Goal: Information Seeking & Learning: Learn about a topic

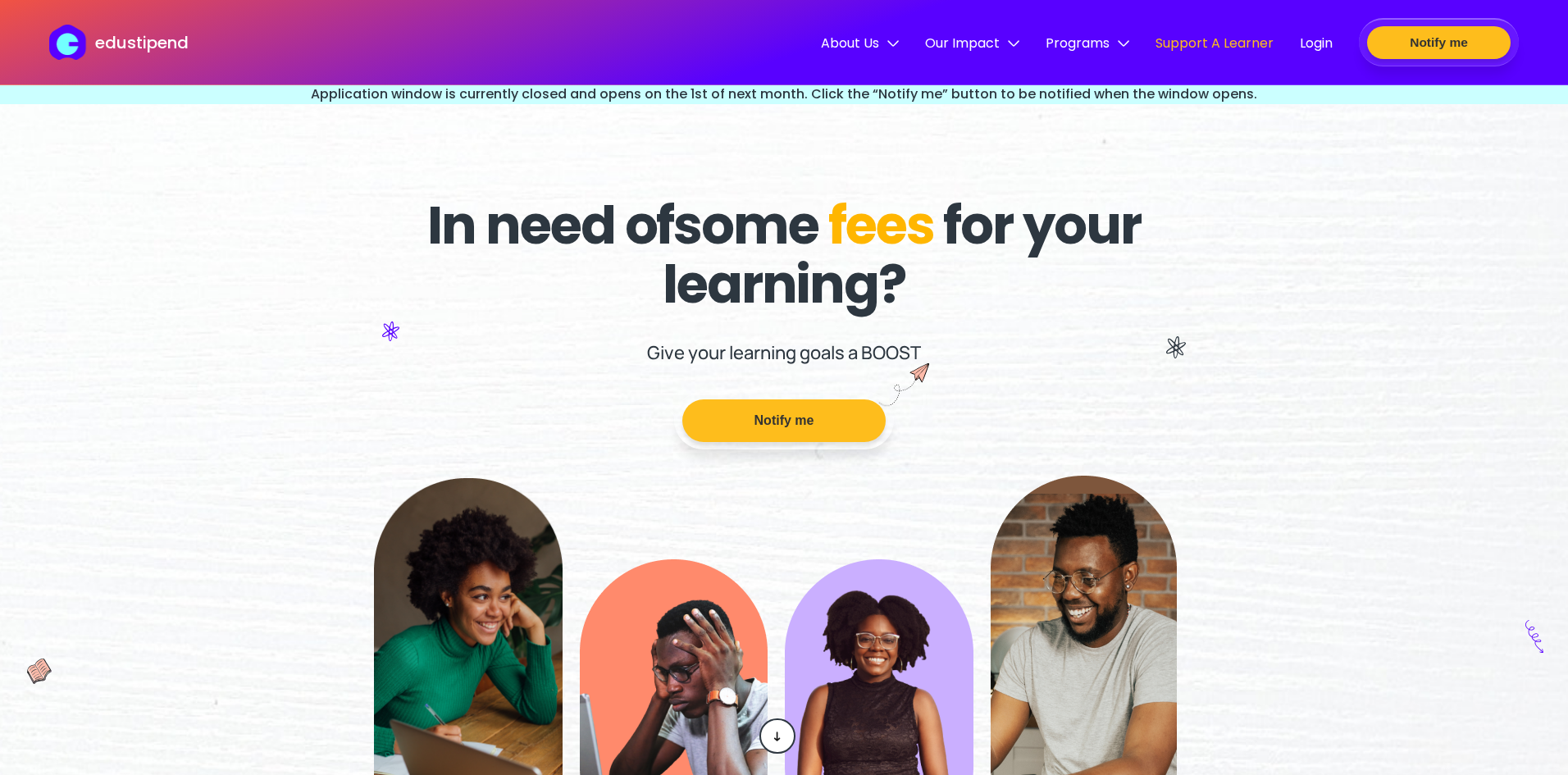
click at [1226, 43] on span "Support A Learner" at bounding box center [1214, 43] width 118 height 21
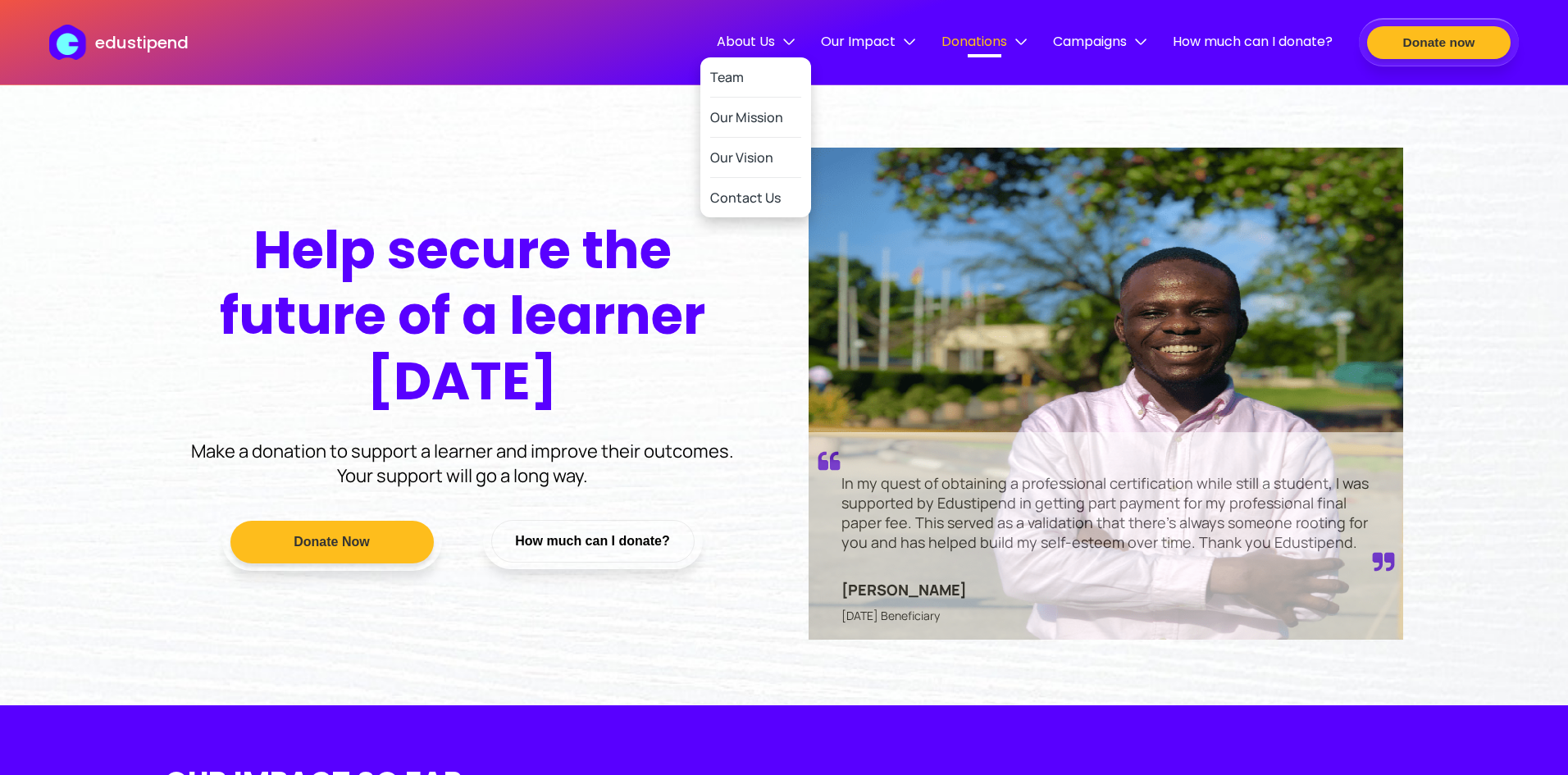
click at [734, 35] on span "About Us" at bounding box center [756, 41] width 78 height 21
click at [712, 66] on link "Team" at bounding box center [755, 77] width 91 height 40
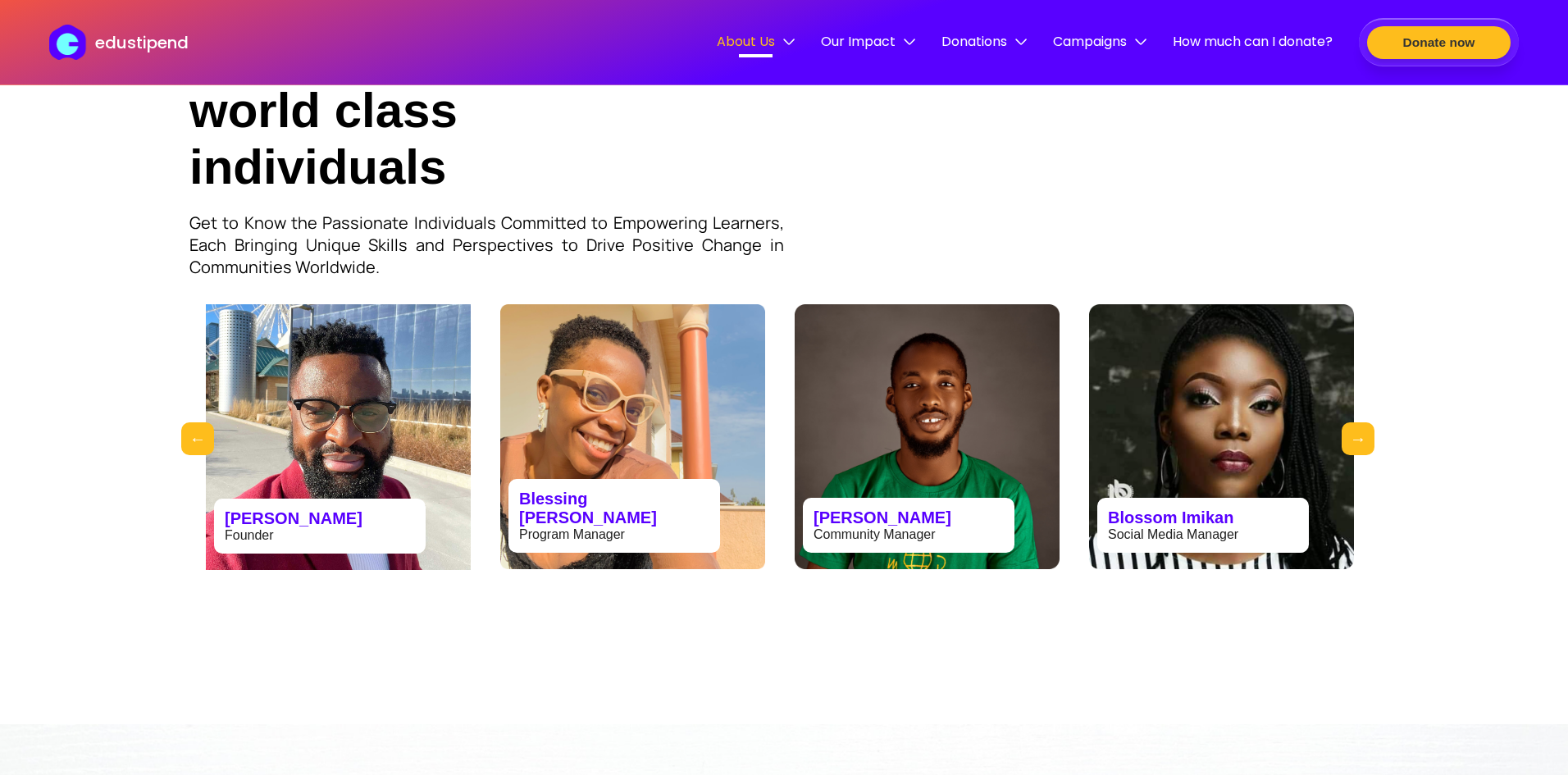
scroll to position [922, 0]
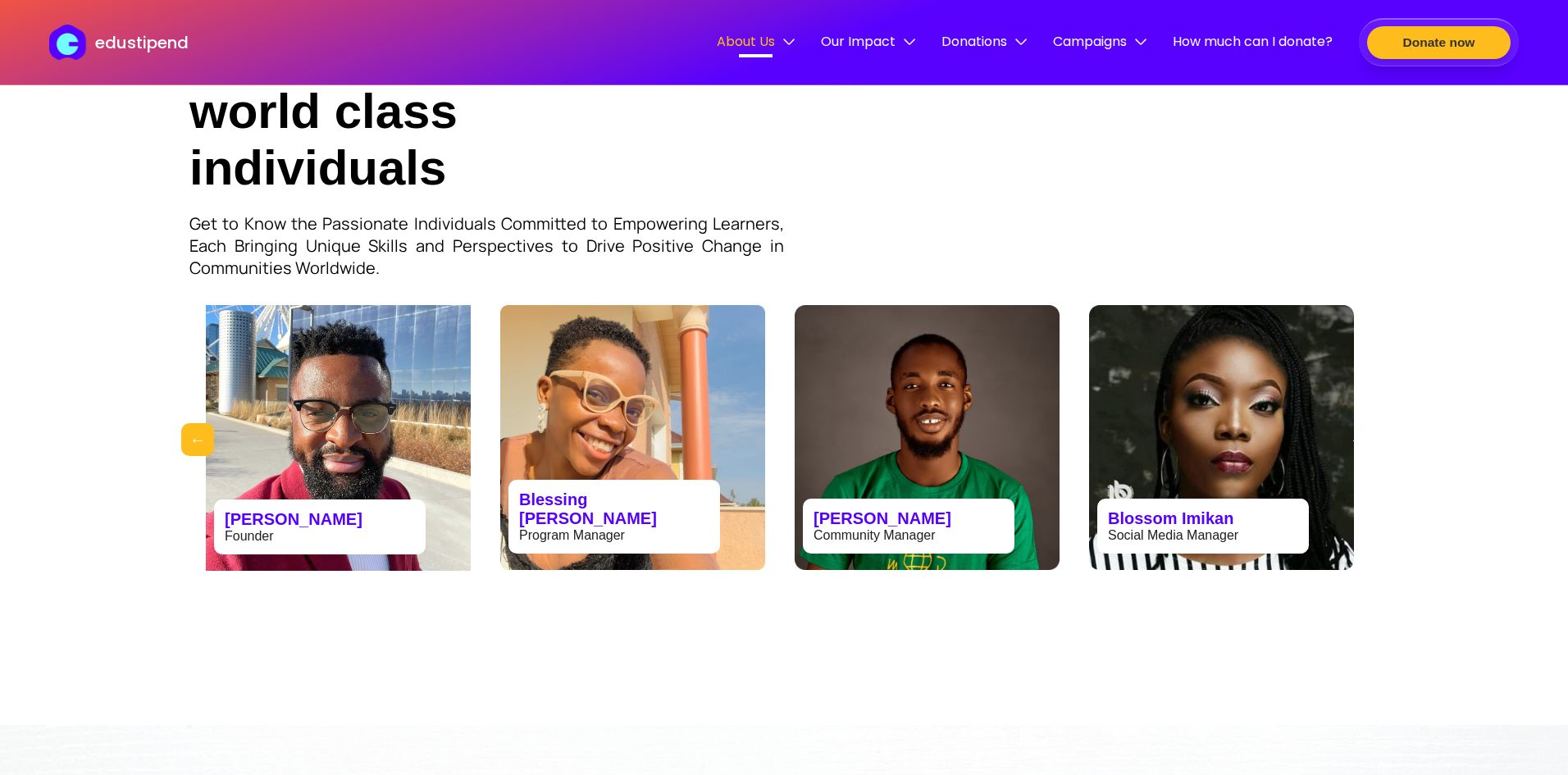
click at [1365, 436] on button "Next" at bounding box center [1357, 439] width 33 height 33
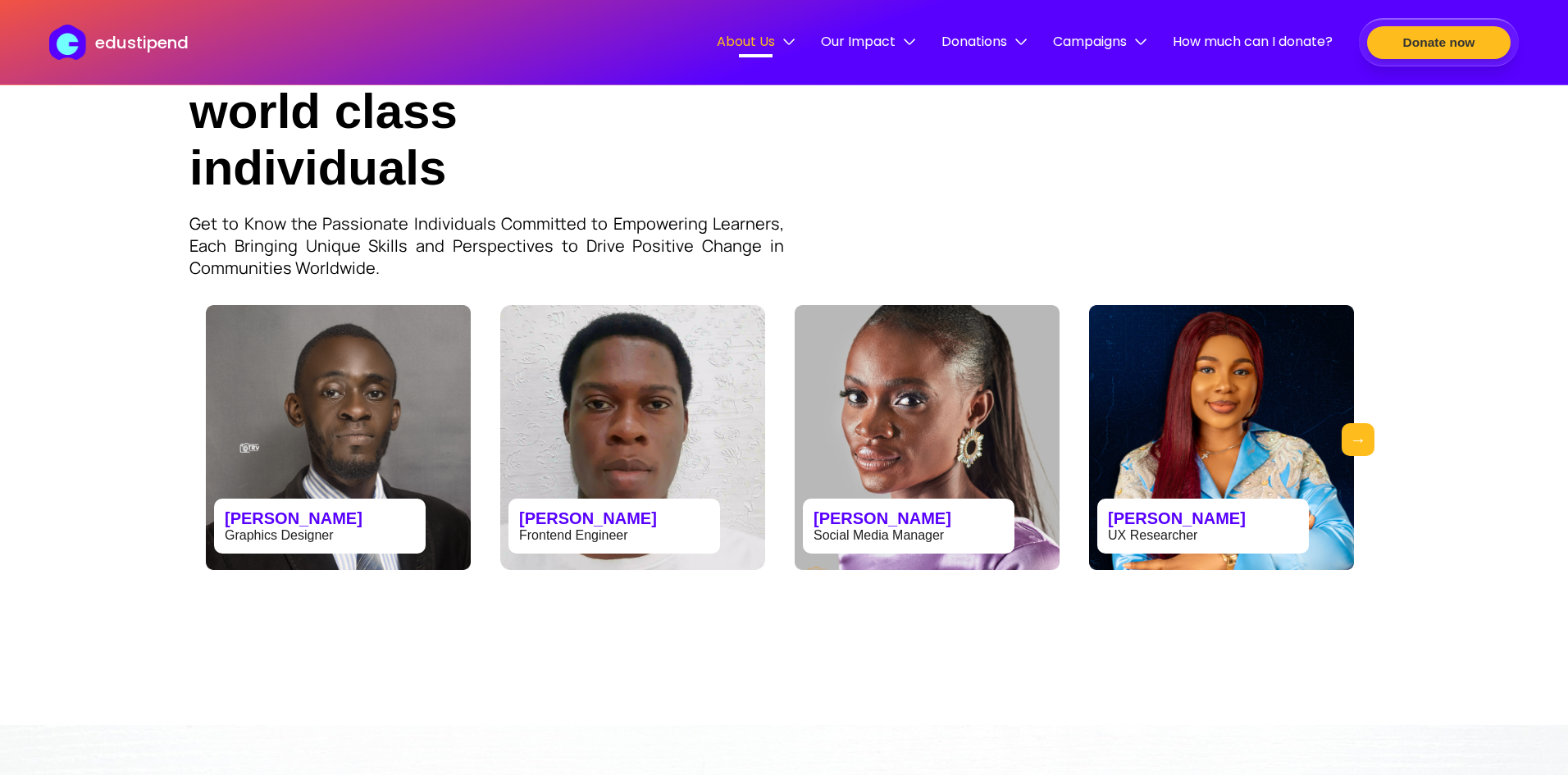
click at [194, 438] on button "Previous" at bounding box center [197, 439] width 33 height 33
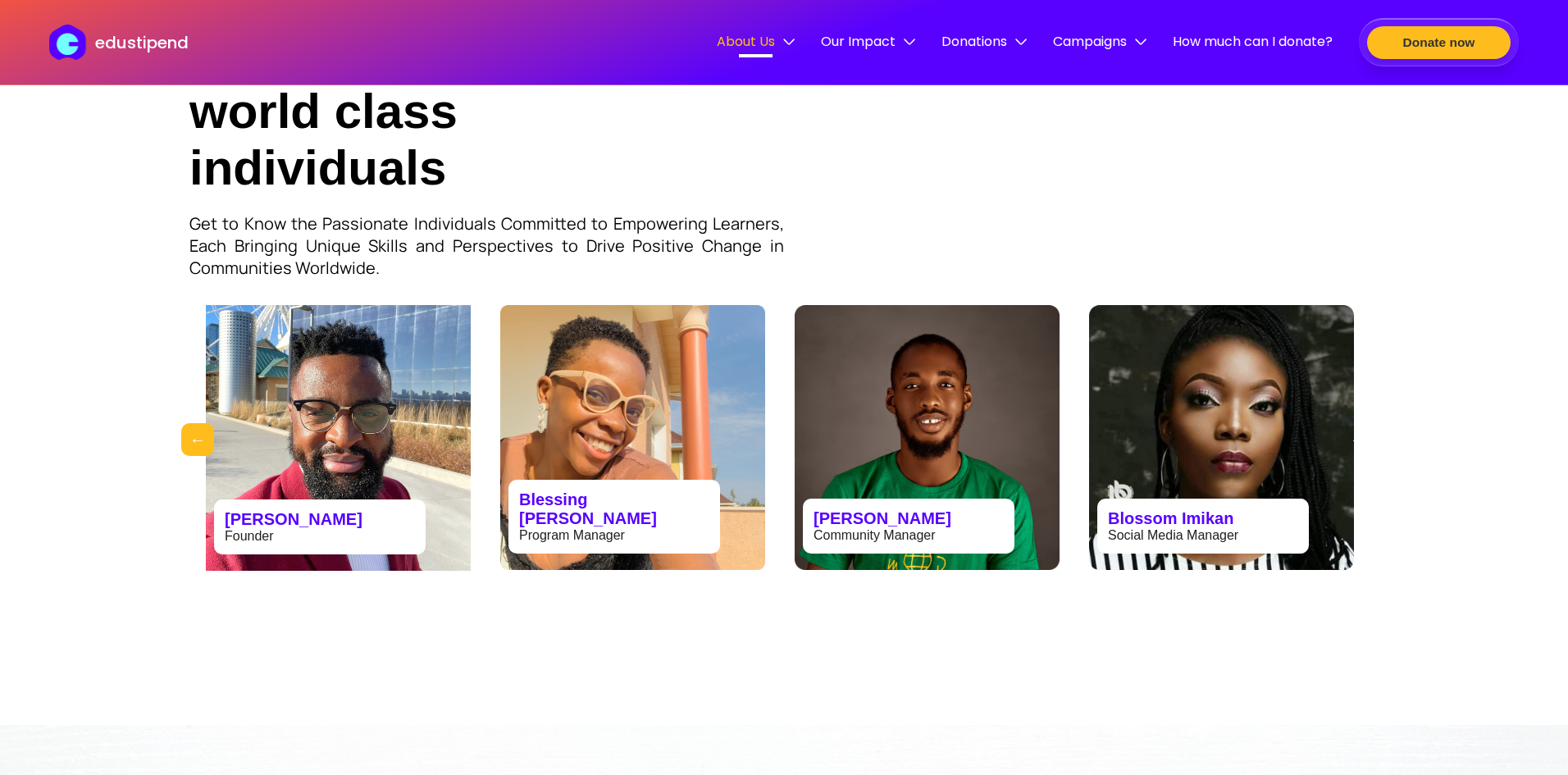
click at [1358, 449] on button "Next" at bounding box center [1357, 439] width 33 height 33
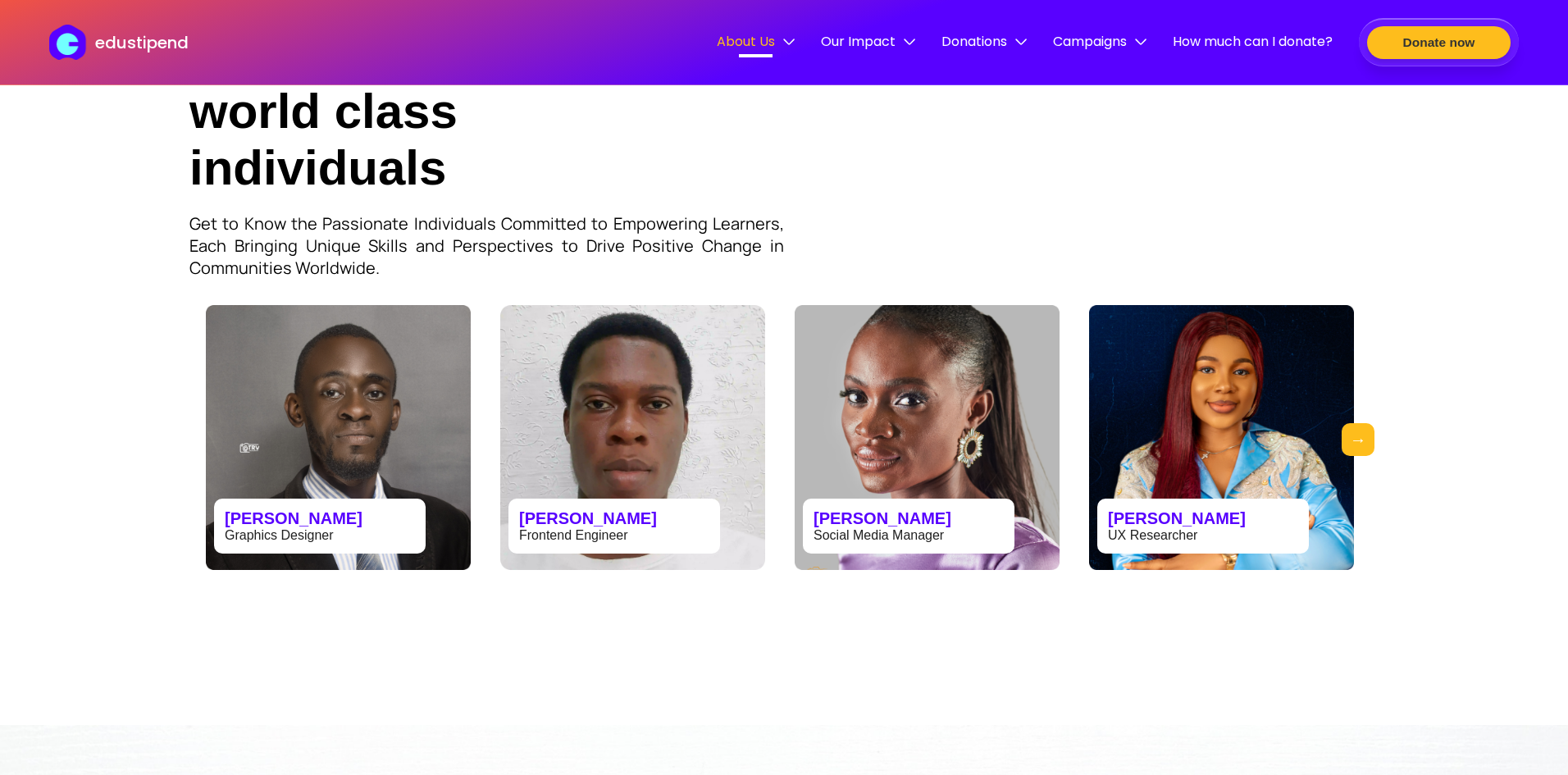
click at [190, 444] on button "Previous" at bounding box center [197, 439] width 33 height 33
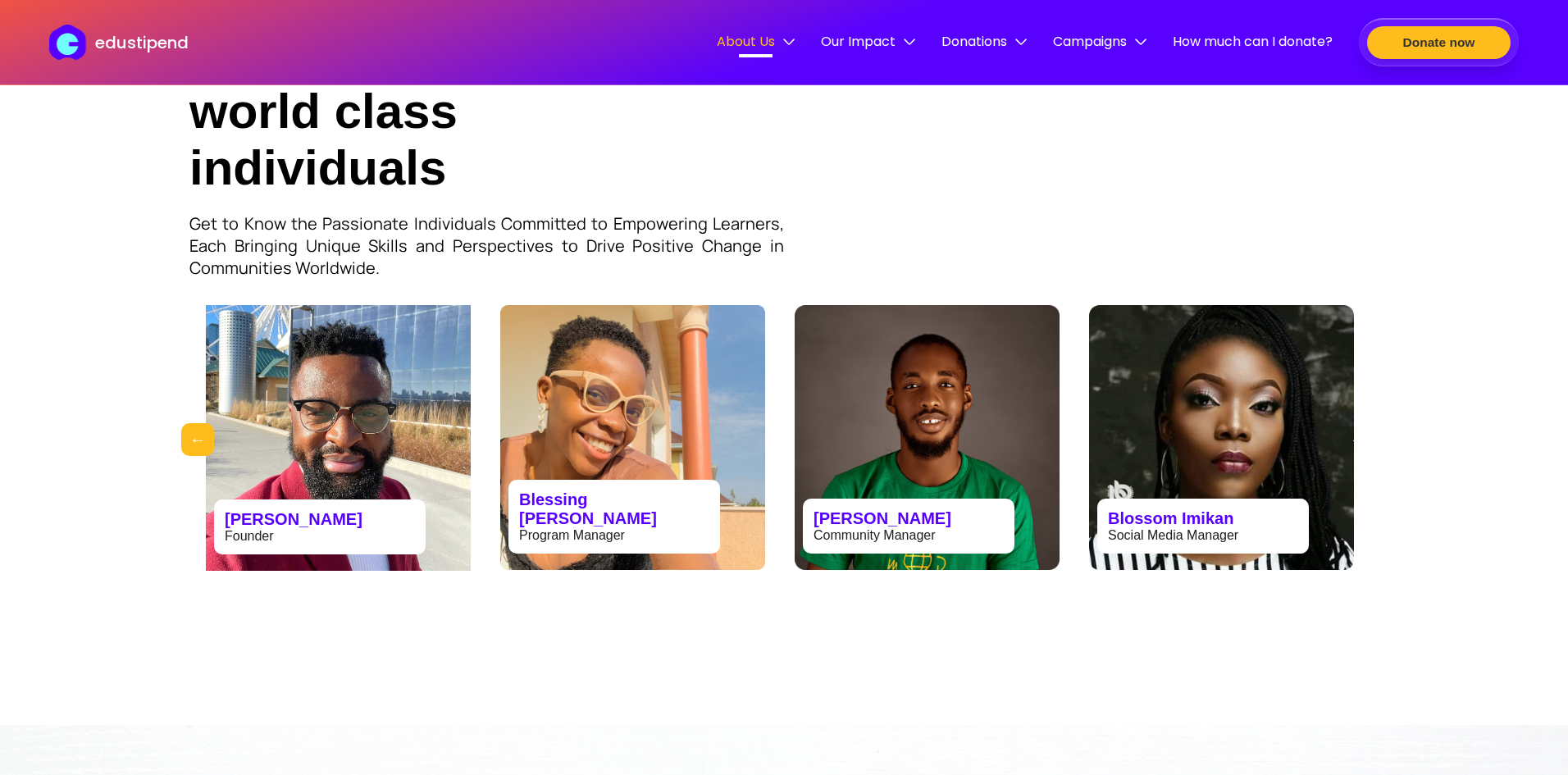
click at [1355, 444] on button "Next" at bounding box center [1357, 439] width 33 height 33
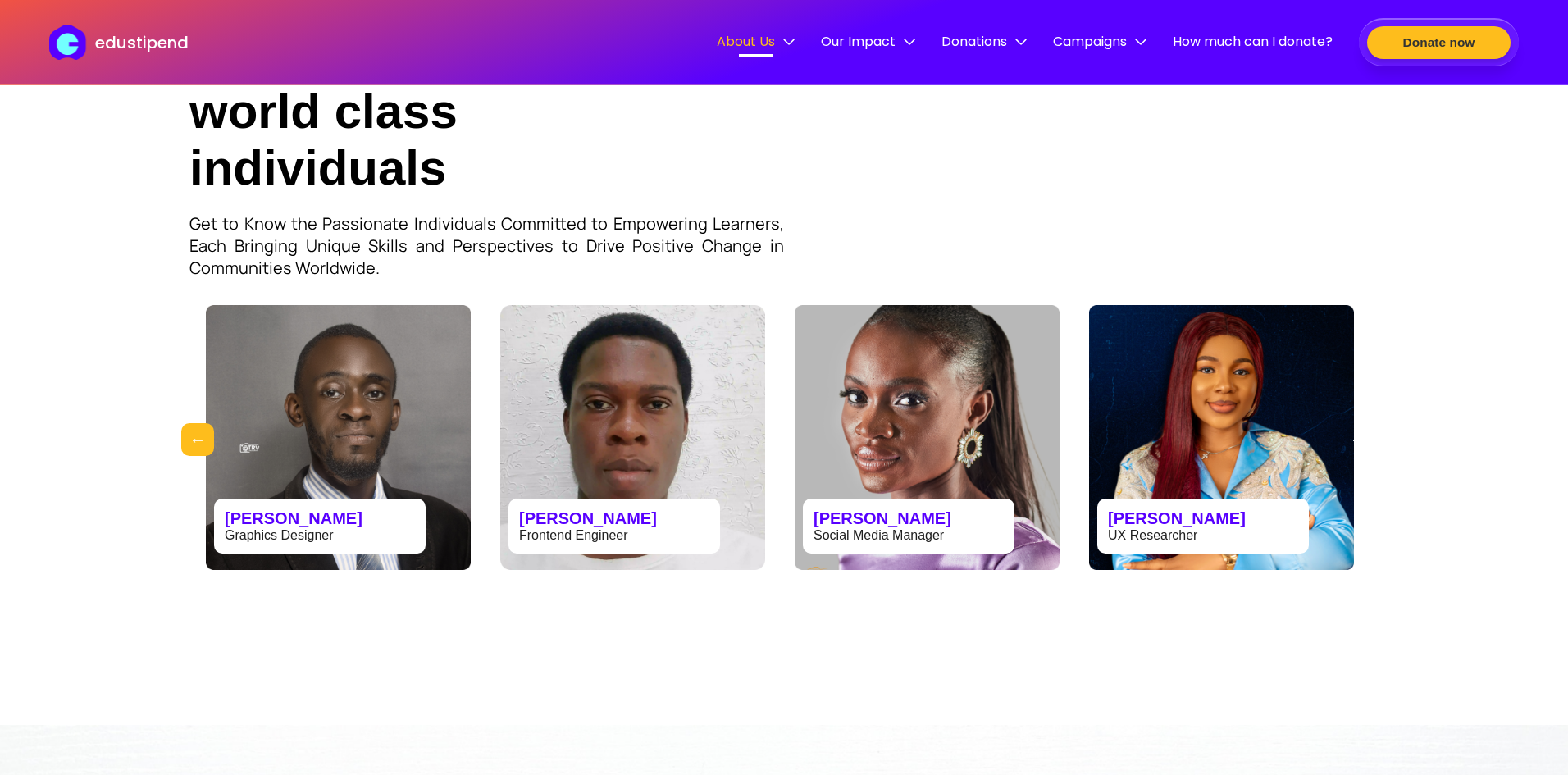
click at [1355, 444] on button "Next" at bounding box center [1357, 439] width 33 height 33
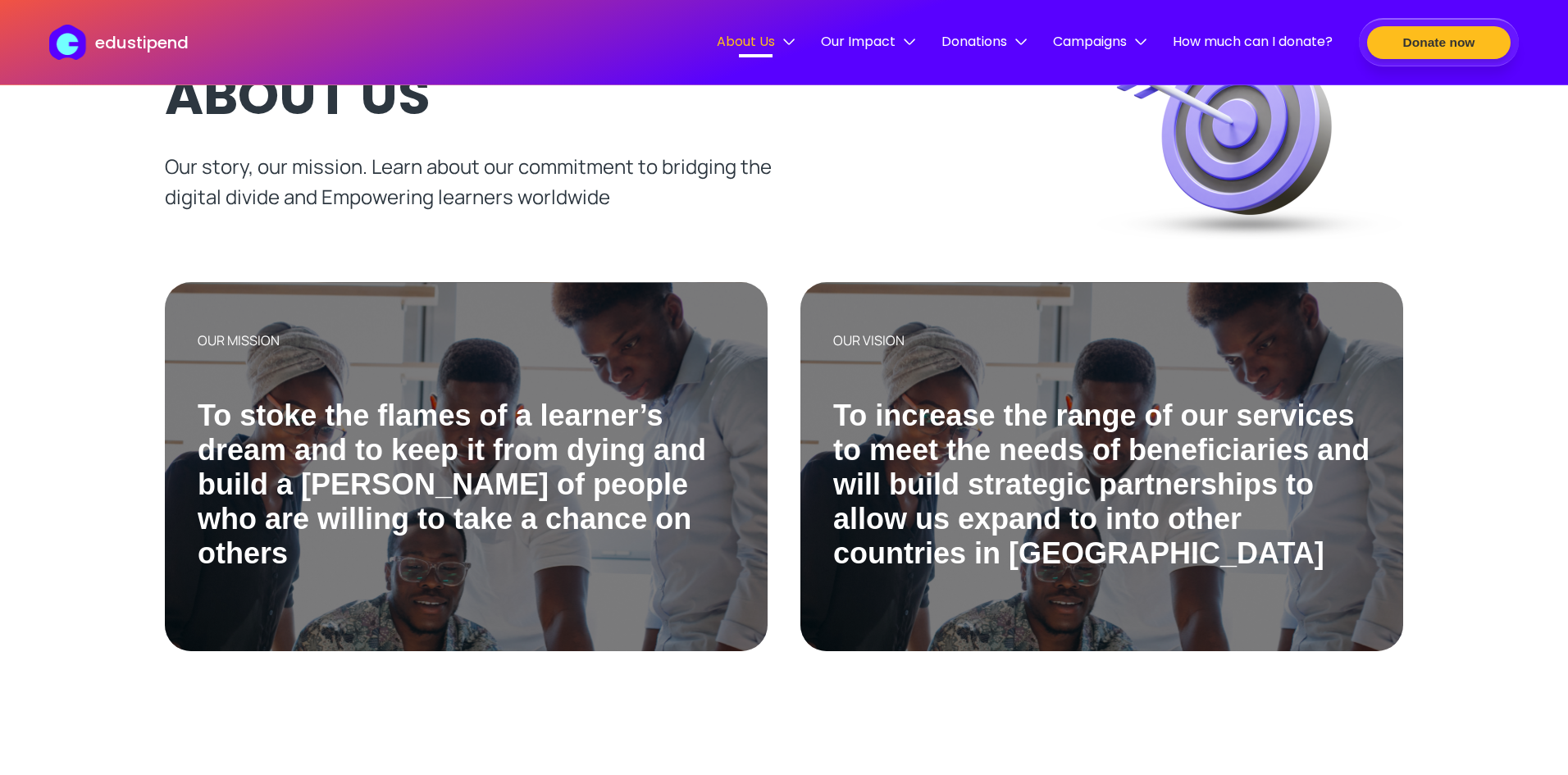
scroll to position [0, 0]
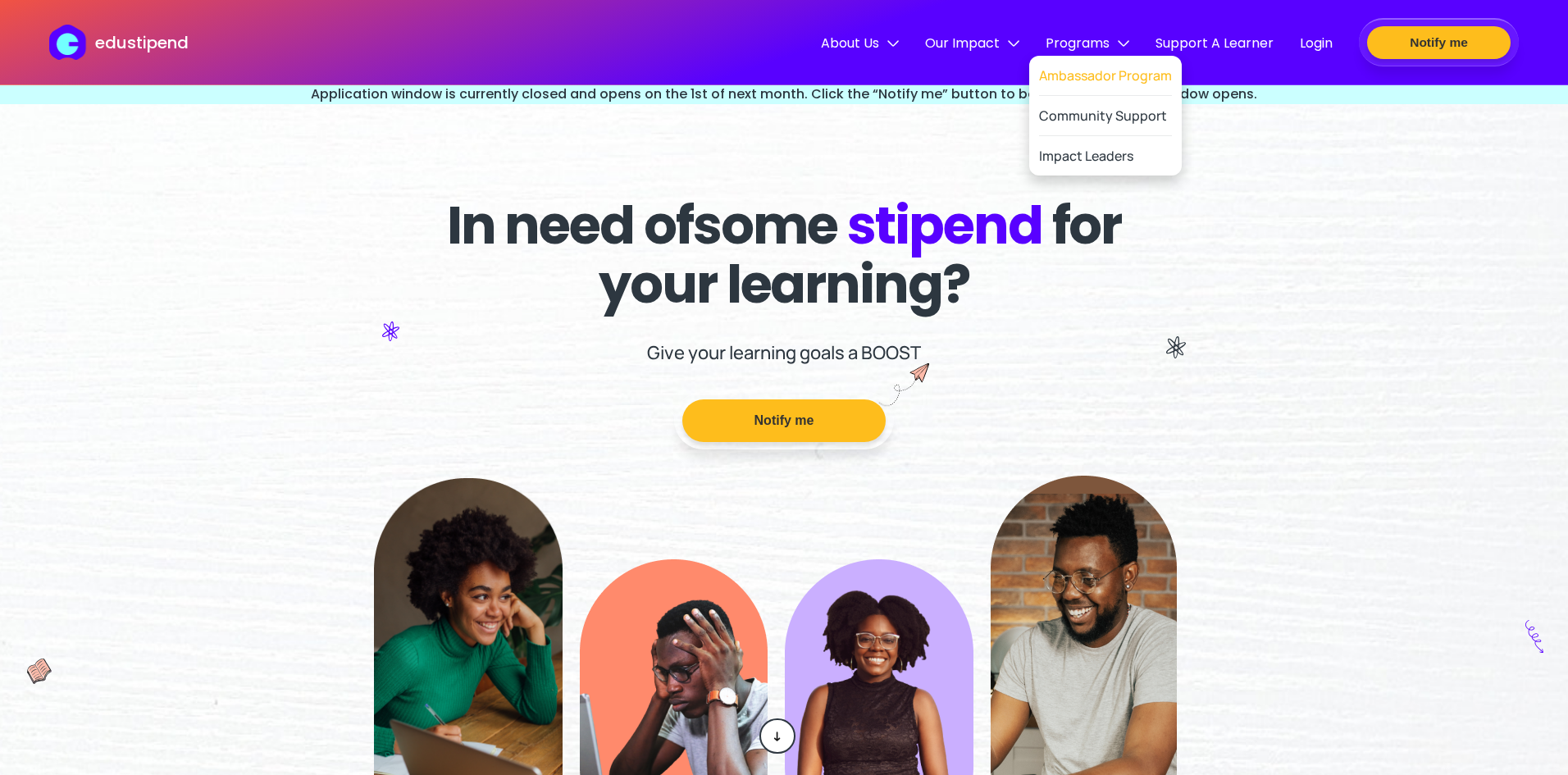
click at [1072, 75] on link "Ambassador Program" at bounding box center [1105, 76] width 133 height 40
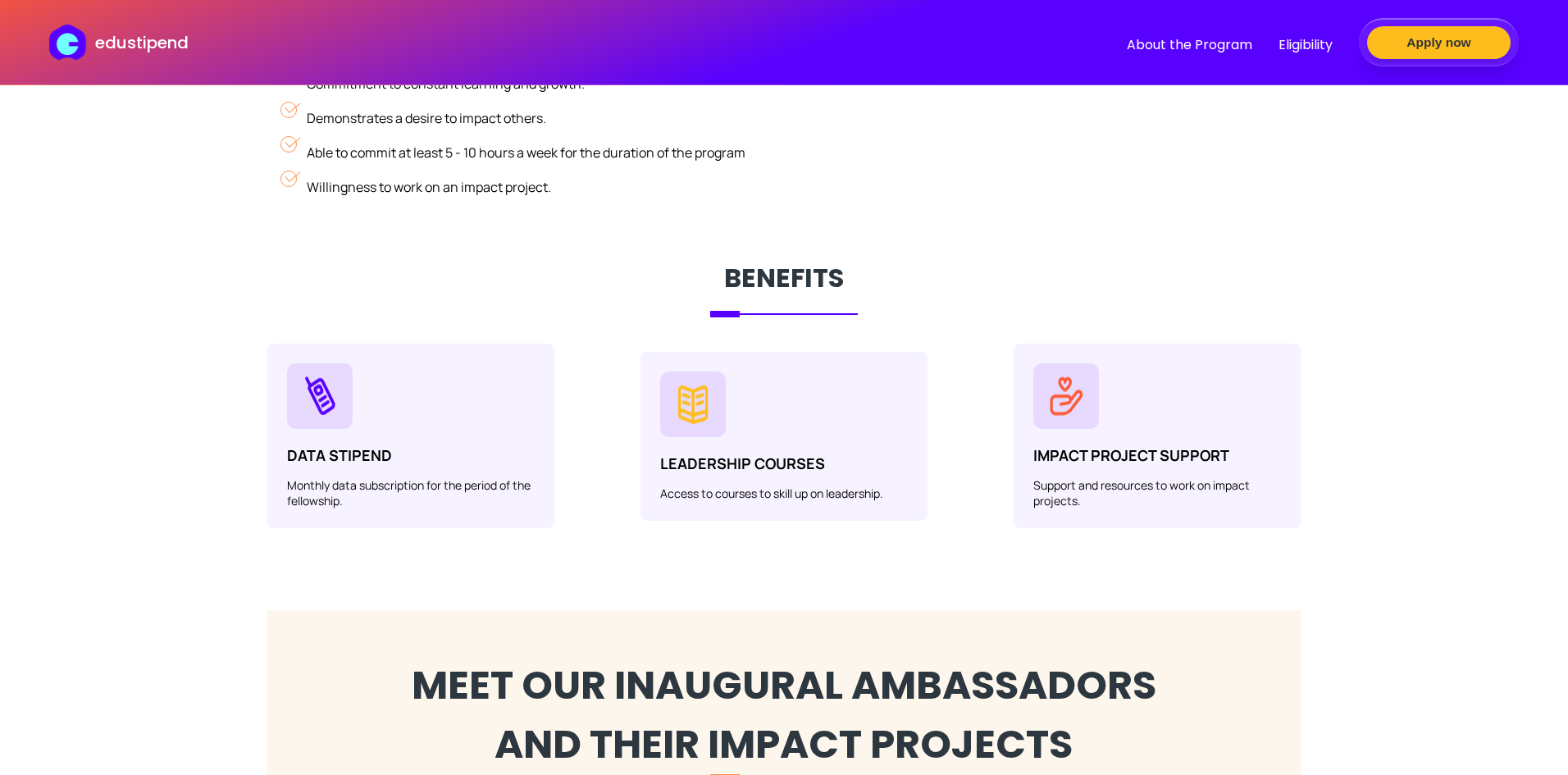
scroll to position [1689, 0]
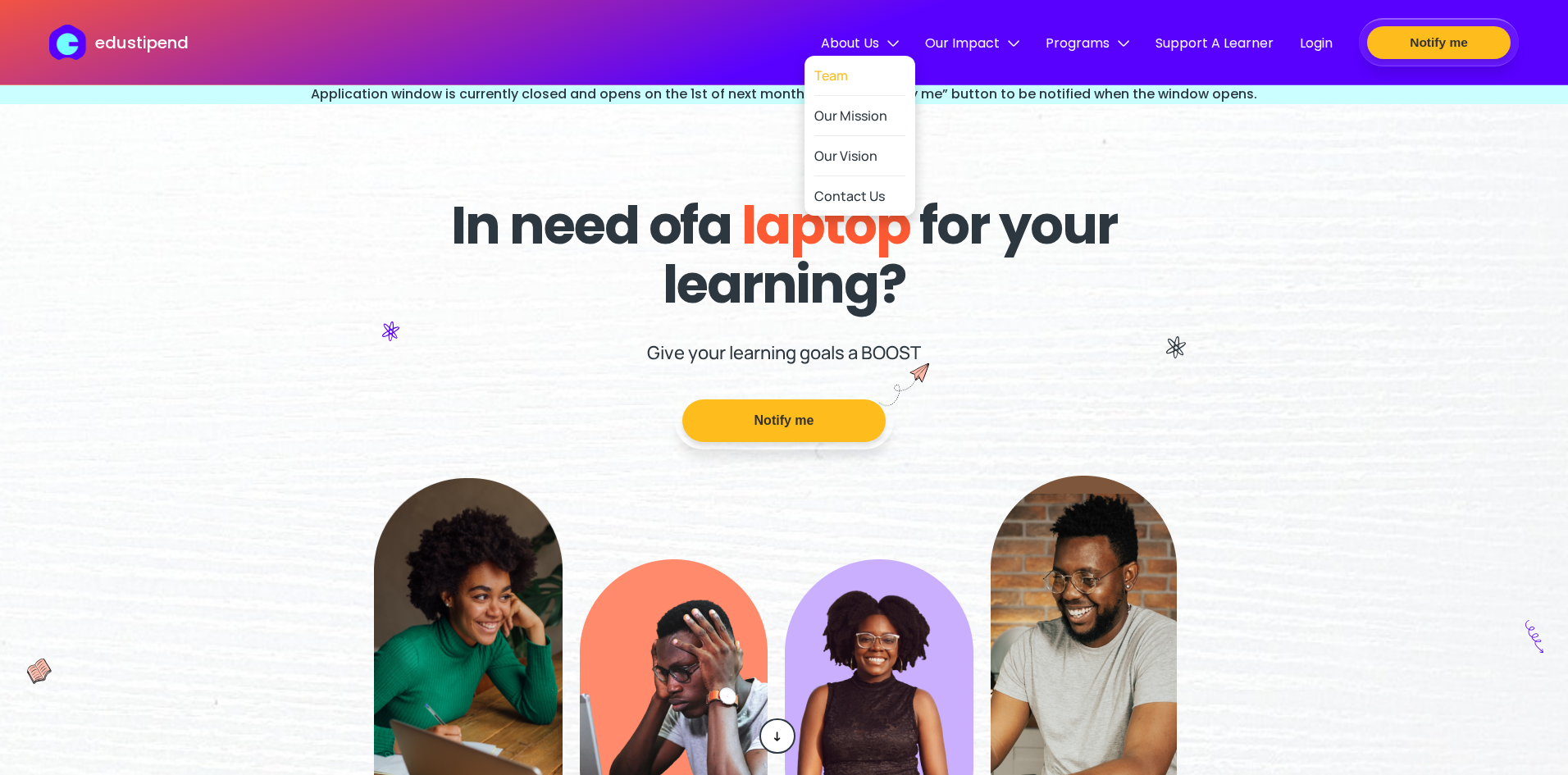
click at [842, 77] on link "Team" at bounding box center [859, 76] width 91 height 40
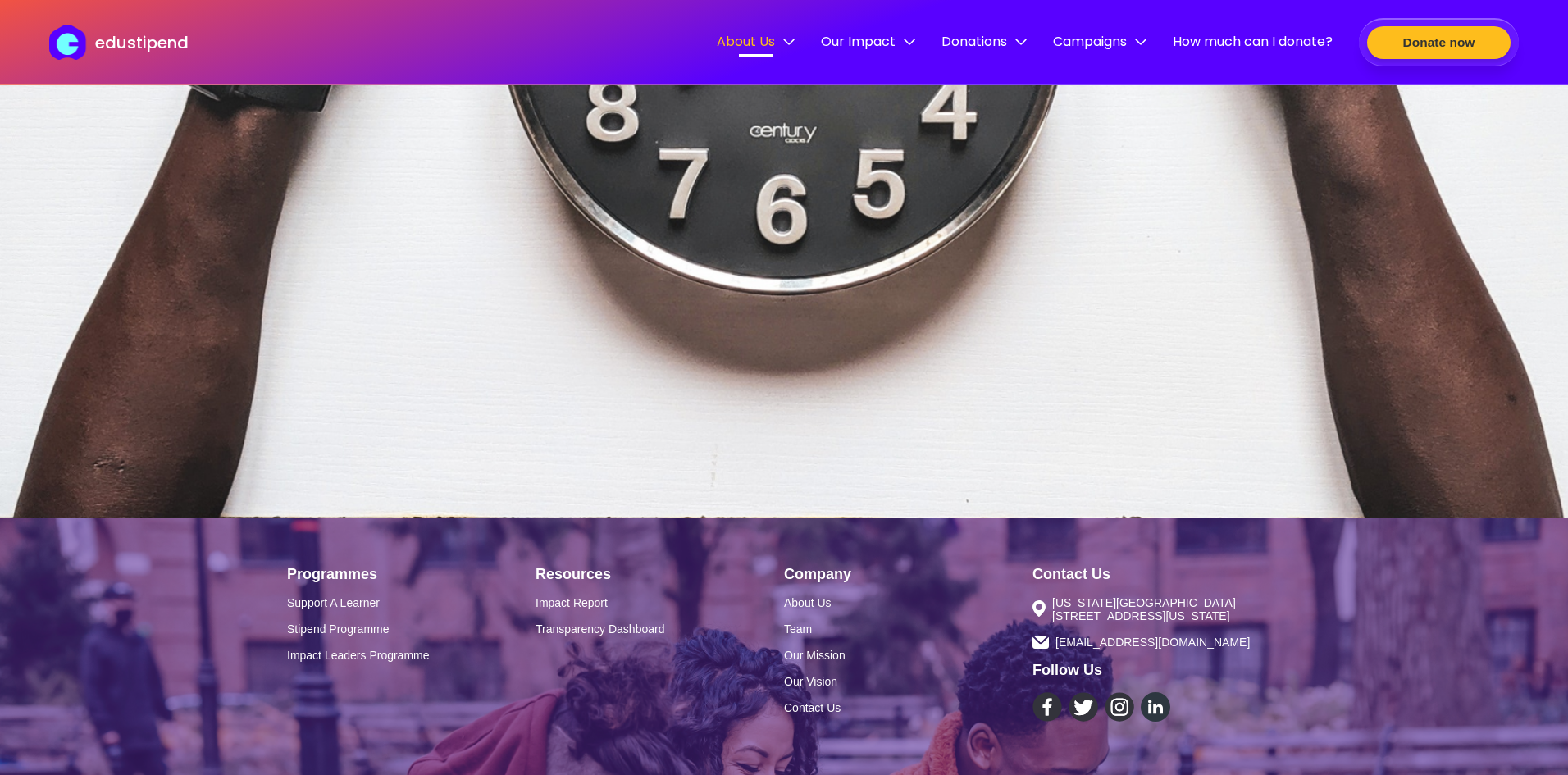
scroll to position [2497, 0]
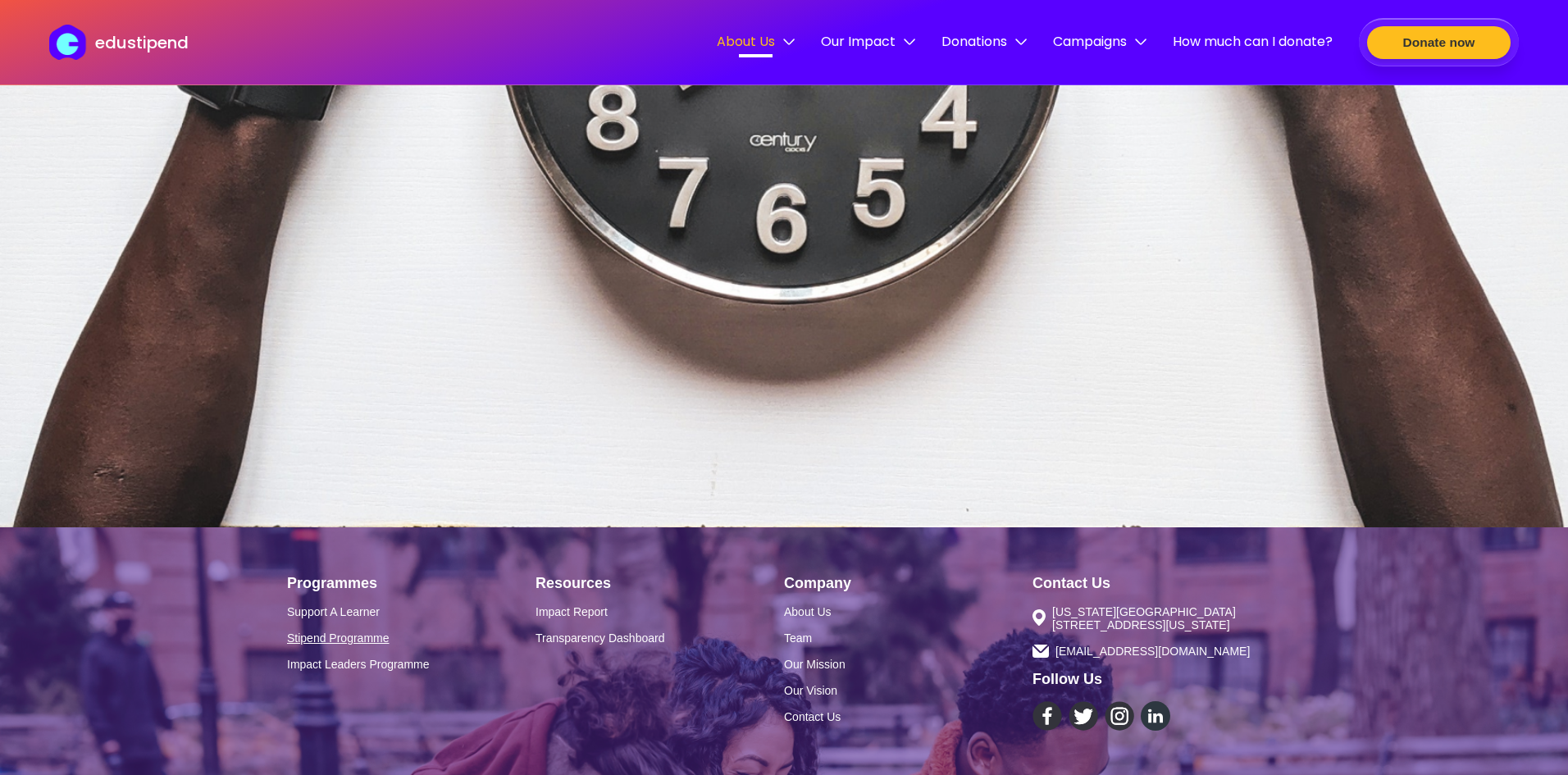
click at [351, 643] on link "Stipend Programme" at bounding box center [411, 638] width 249 height 14
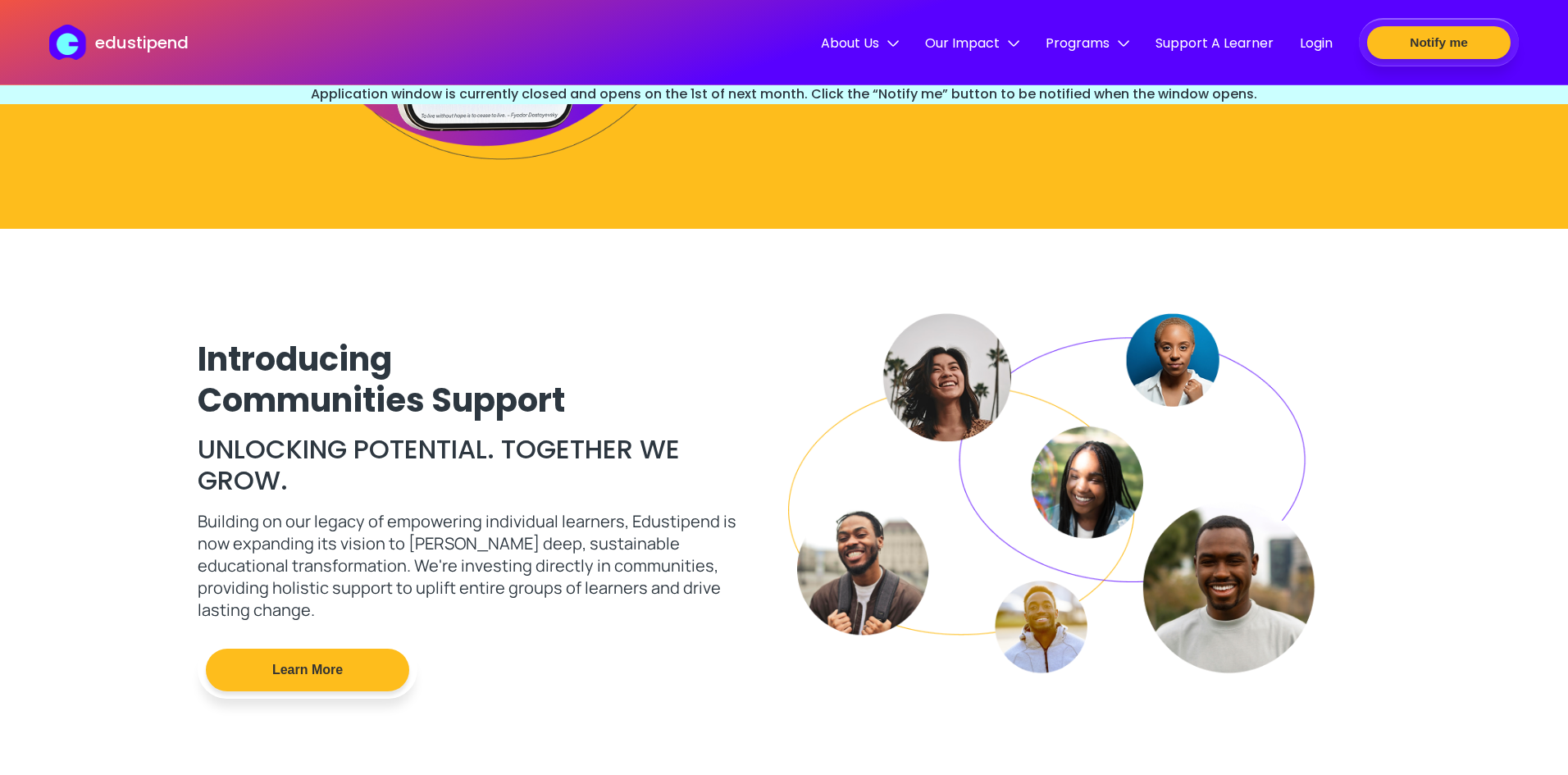
scroll to position [2585, 0]
